Goal: Information Seeking & Learning: Check status

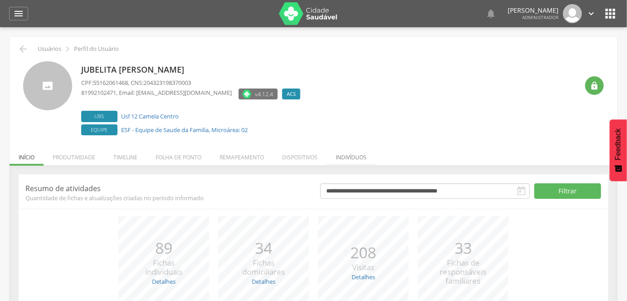
click at [352, 156] on li "Indivíduos" at bounding box center [351, 154] width 49 height 21
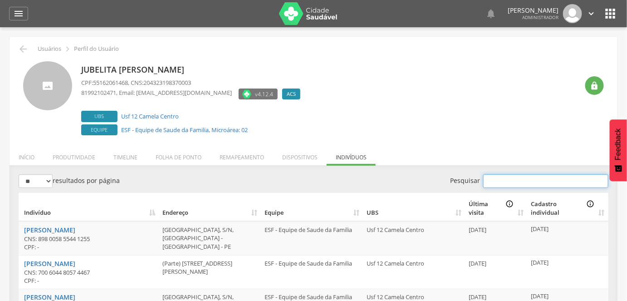
click at [503, 174] on input "Pesquisar" at bounding box center [545, 181] width 125 height 14
paste input "**********"
type input "**********"
drag, startPoint x: 543, startPoint y: 182, endPoint x: 455, endPoint y: 166, distance: 90.0
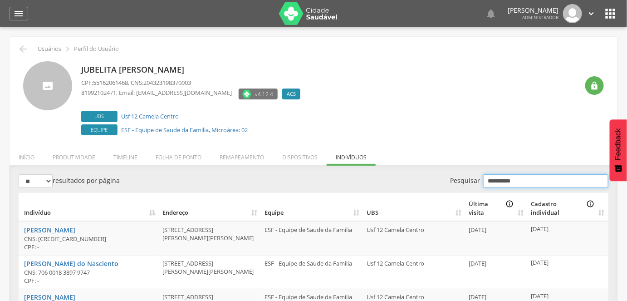
type input "**********"
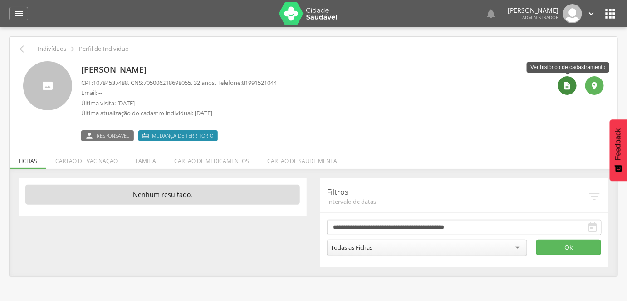
click at [569, 91] on div "" at bounding box center [567, 85] width 19 height 19
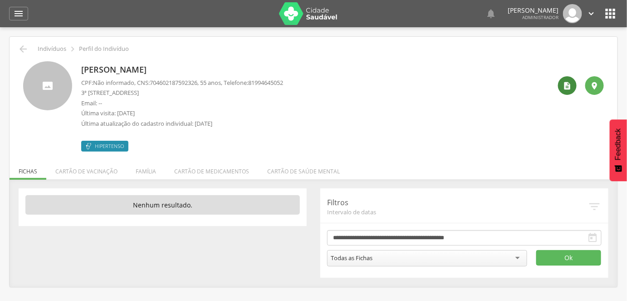
click at [565, 90] on icon "" at bounding box center [567, 85] width 9 height 9
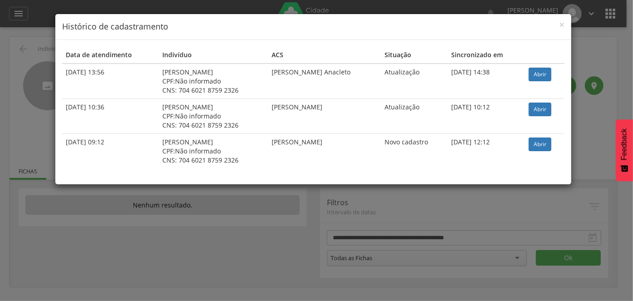
drag, startPoint x: 73, startPoint y: 105, endPoint x: 93, endPoint y: 107, distance: 20.0
click at [93, 107] on td "24/02/2025 10:36" at bounding box center [110, 115] width 97 height 35
click at [102, 78] on td "17/06/2025 13:56" at bounding box center [110, 80] width 97 height 35
click at [561, 24] on span "×" at bounding box center [561, 24] width 5 height 13
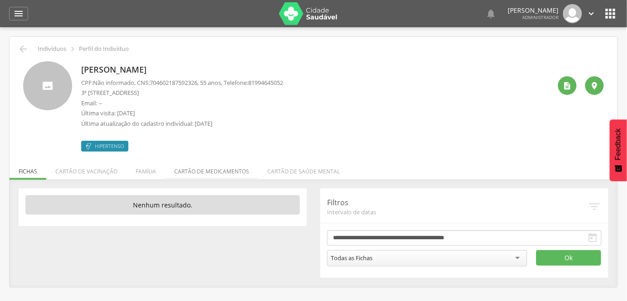
scroll to position [27, 0]
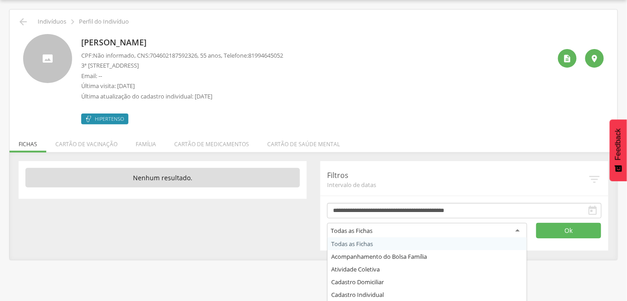
click at [364, 231] on div "Todas as Fichas" at bounding box center [352, 230] width 42 height 8
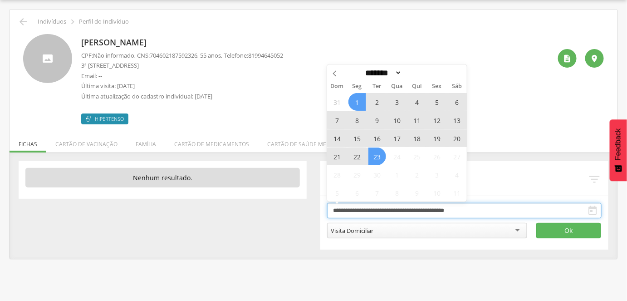
click at [456, 207] on input "**********" at bounding box center [464, 210] width 274 height 15
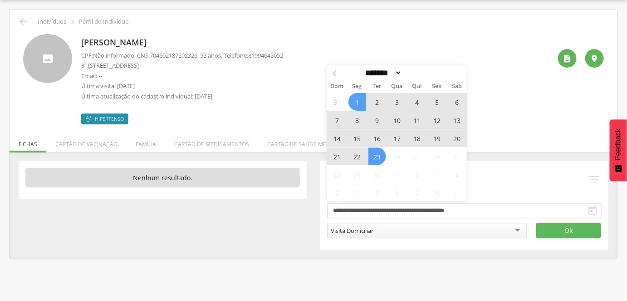
click at [334, 70] on icon at bounding box center [335, 73] width 6 height 6
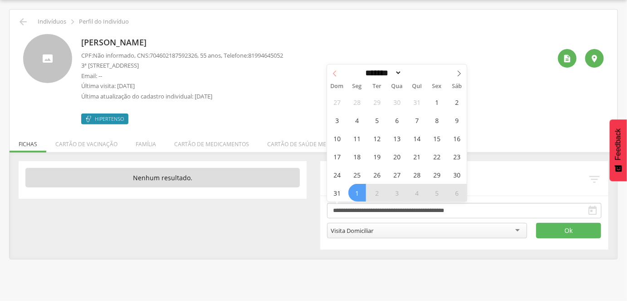
click at [334, 73] on icon at bounding box center [335, 73] width 6 height 6
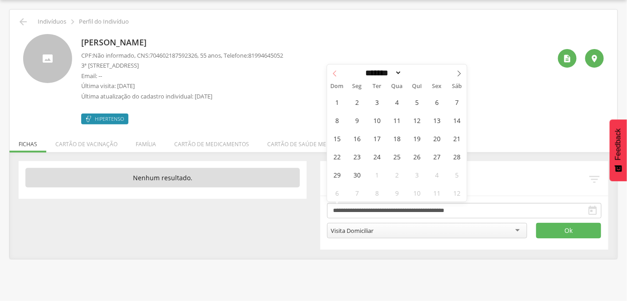
click at [334, 73] on icon at bounding box center [335, 73] width 6 height 6
drag, startPoint x: 461, startPoint y: 74, endPoint x: 456, endPoint y: 73, distance: 5.0
click at [456, 73] on icon at bounding box center [459, 73] width 6 height 6
click at [332, 73] on icon at bounding box center [335, 73] width 6 height 6
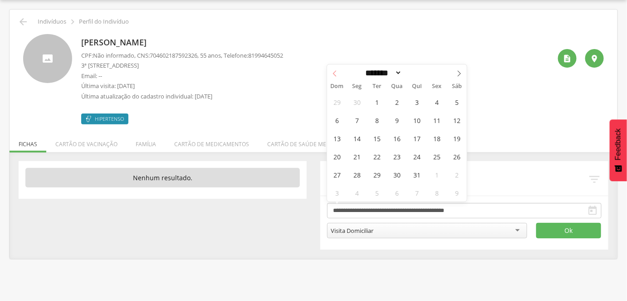
select select "*"
click at [336, 99] on span "1" at bounding box center [337, 102] width 18 height 18
type input "**********"
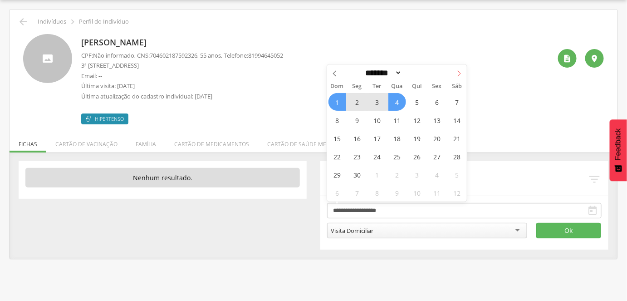
click at [460, 74] on icon at bounding box center [459, 73] width 6 height 6
select select "*"
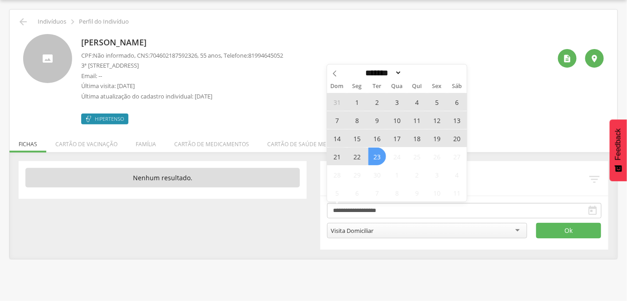
click at [376, 154] on span "23" at bounding box center [377, 156] width 18 height 18
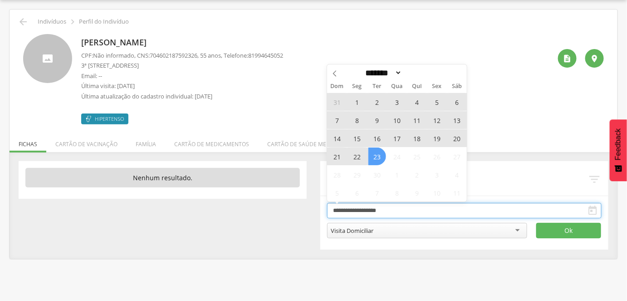
type input "**********"
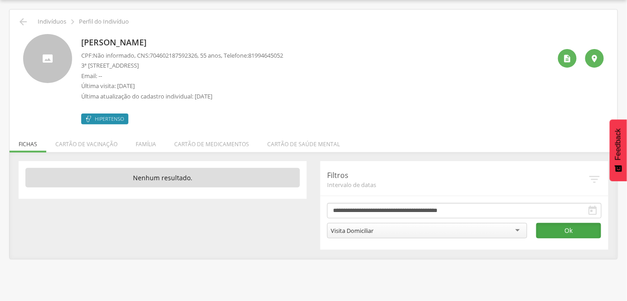
click at [563, 235] on button "Ok" at bounding box center [568, 230] width 65 height 15
drag, startPoint x: 151, startPoint y: 85, endPoint x: 82, endPoint y: 84, distance: 69.4
click at [82, 84] on p "Última visita: 14/05/2025" at bounding box center [182, 86] width 202 height 9
click at [149, 93] on p "Última atualização do cadastro individual: 17/06/2025" at bounding box center [182, 96] width 202 height 9
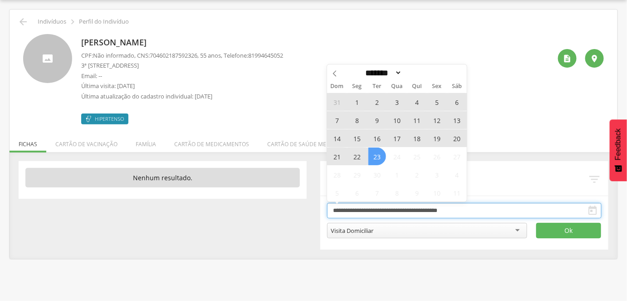
click at [380, 207] on input "**********" at bounding box center [464, 210] width 274 height 15
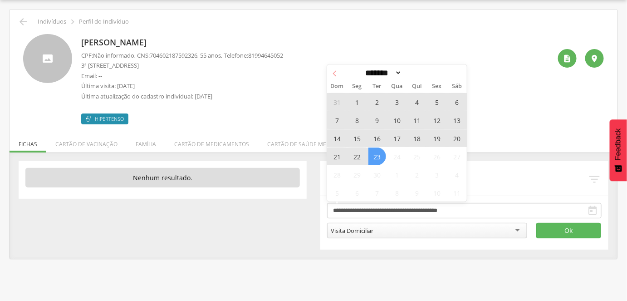
click at [333, 75] on icon at bounding box center [335, 73] width 6 height 6
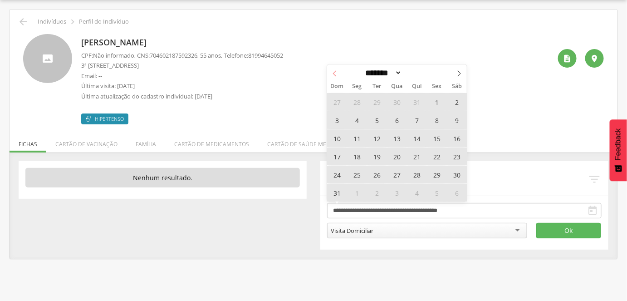
click at [333, 75] on icon at bounding box center [335, 73] width 6 height 6
select select "*"
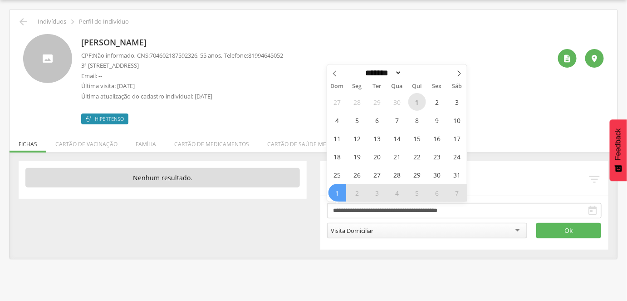
click at [411, 101] on span "1" at bounding box center [417, 102] width 18 height 18
type input "**********"
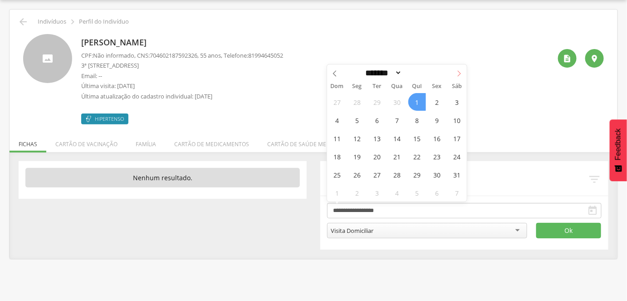
click at [463, 75] on span at bounding box center [458, 71] width 15 height 15
select select "*"
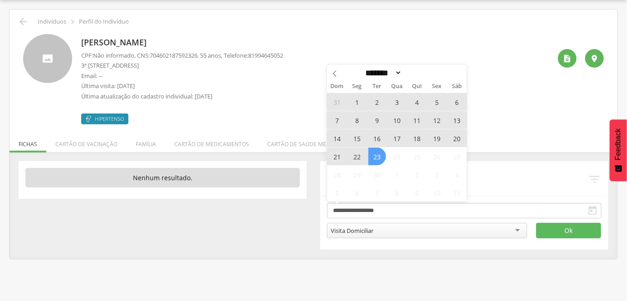
click at [378, 154] on span "23" at bounding box center [377, 156] width 18 height 18
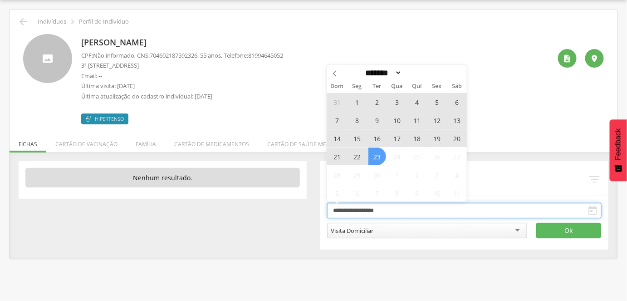
type input "**********"
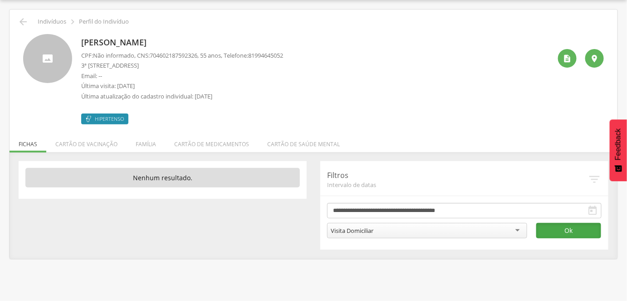
click at [556, 229] on button "Ok" at bounding box center [568, 230] width 65 height 15
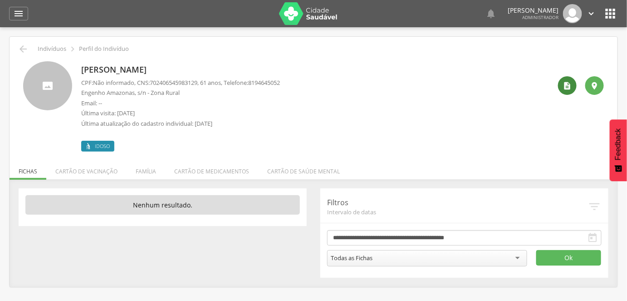
click at [565, 87] on icon "" at bounding box center [567, 85] width 9 height 9
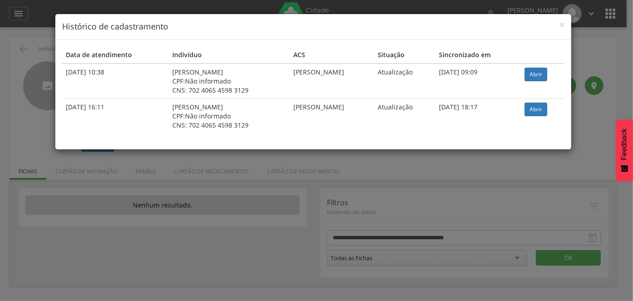
click at [313, 174] on div "× Histórico de cadastramento Data de atendimento Indivíduo ACS Situação Sincron…" at bounding box center [316, 150] width 633 height 301
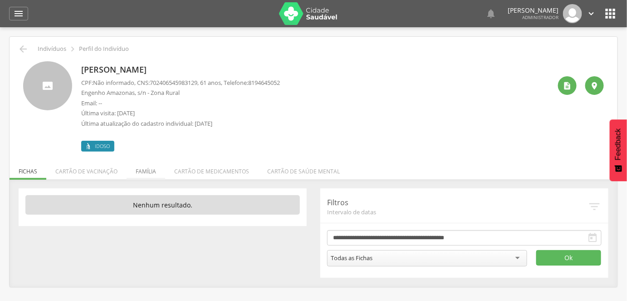
click at [146, 177] on li "Família" at bounding box center [146, 168] width 39 height 21
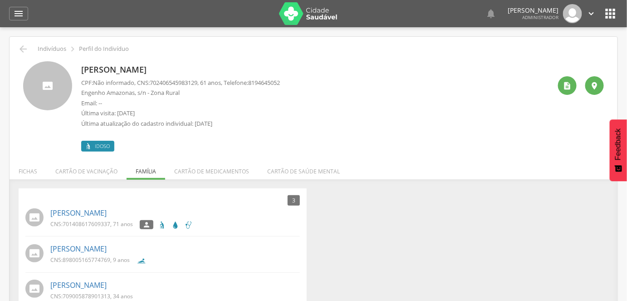
scroll to position [27, 0]
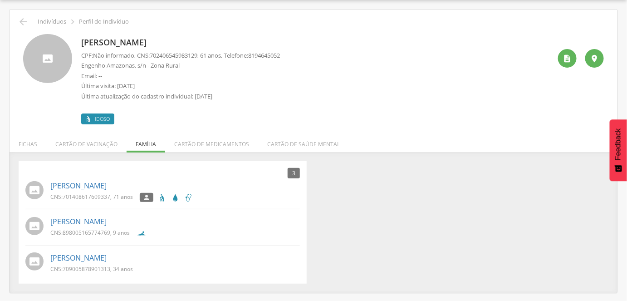
drag, startPoint x: 48, startPoint y: 185, endPoint x: 158, endPoint y: 183, distance: 110.7
click at [158, 183] on div "Severina Maria da Silva Barbosa CNS: 701408617609337 , 71 anos " at bounding box center [162, 191] width 274 height 26
copy link "Severina Maria da Silva Barbosa"
